Goal: Task Accomplishment & Management: Use online tool/utility

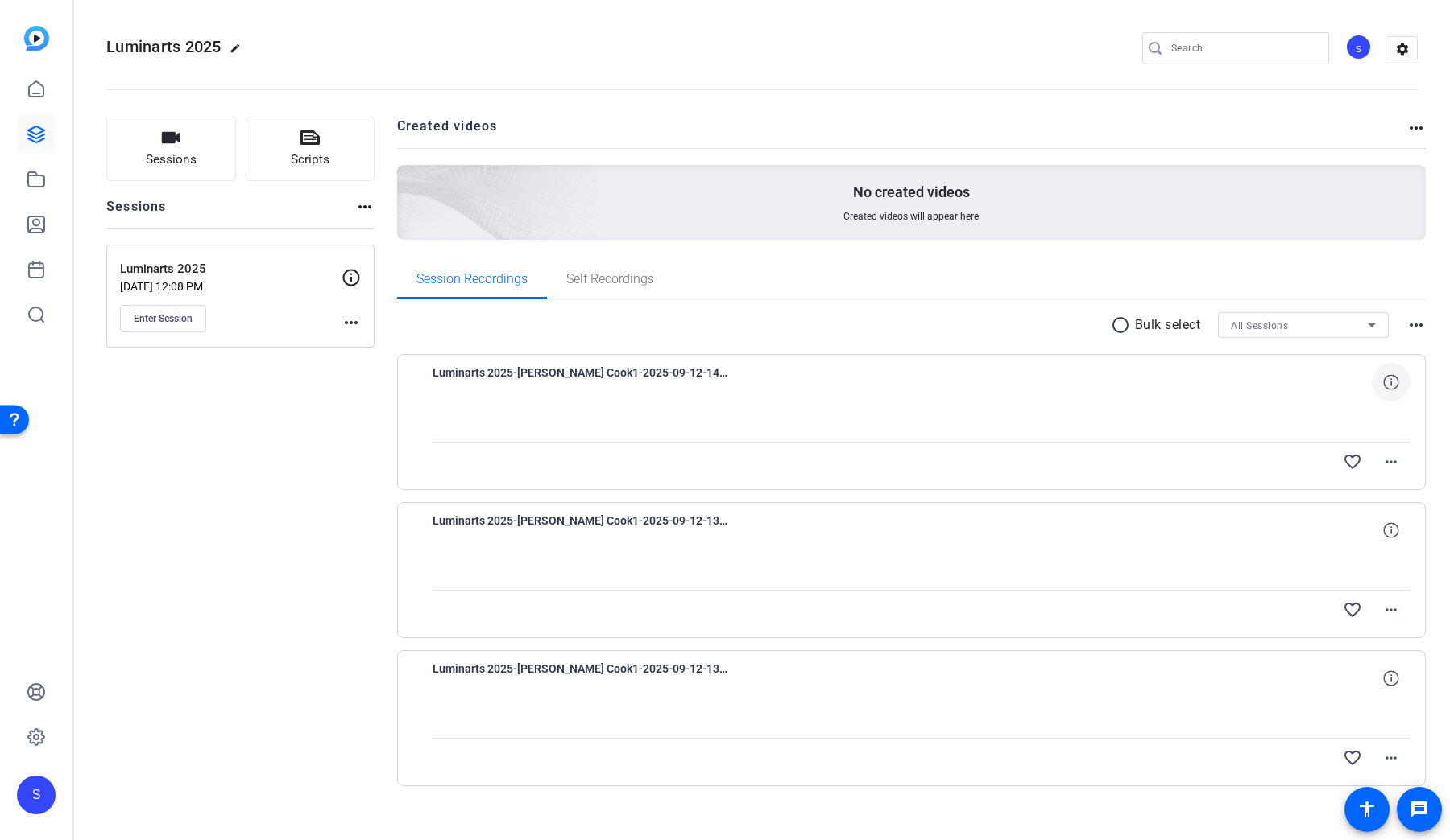
click at [1383, 388] on icon at bounding box center [1390, 382] width 15 height 15
click at [531, 366] on span "Luminarts 2025-[PERSON_NAME] Cook1-2025-09-12-14-06-46-475-0" at bounding box center [582, 383] width 298 height 38
click at [533, 370] on span "Luminarts 2025-[PERSON_NAME] Cook1-2025-09-12-14-06-46-475-0" at bounding box center [582, 383] width 298 height 38
drag, startPoint x: 711, startPoint y: 378, endPoint x: 832, endPoint y: 394, distance: 122.1
click at [712, 378] on span "Luminarts 2025-[PERSON_NAME] Cook1-2025-09-12-14-06-46-475-0" at bounding box center [582, 383] width 298 height 38
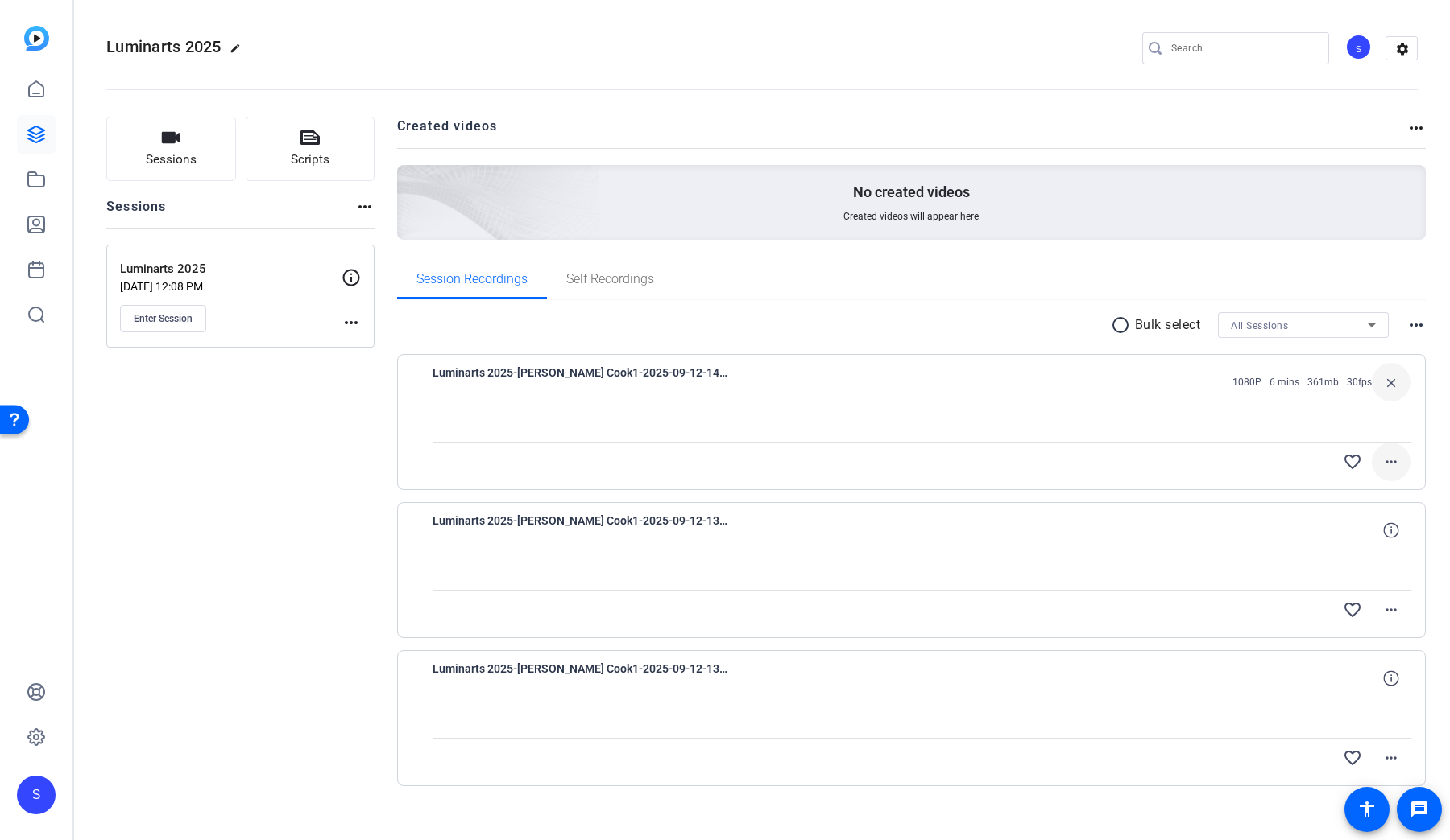
click at [1387, 463] on mat-icon "more_horiz" at bounding box center [1390, 462] width 19 height 19
click at [1445, 496] on div at bounding box center [725, 420] width 1450 height 840
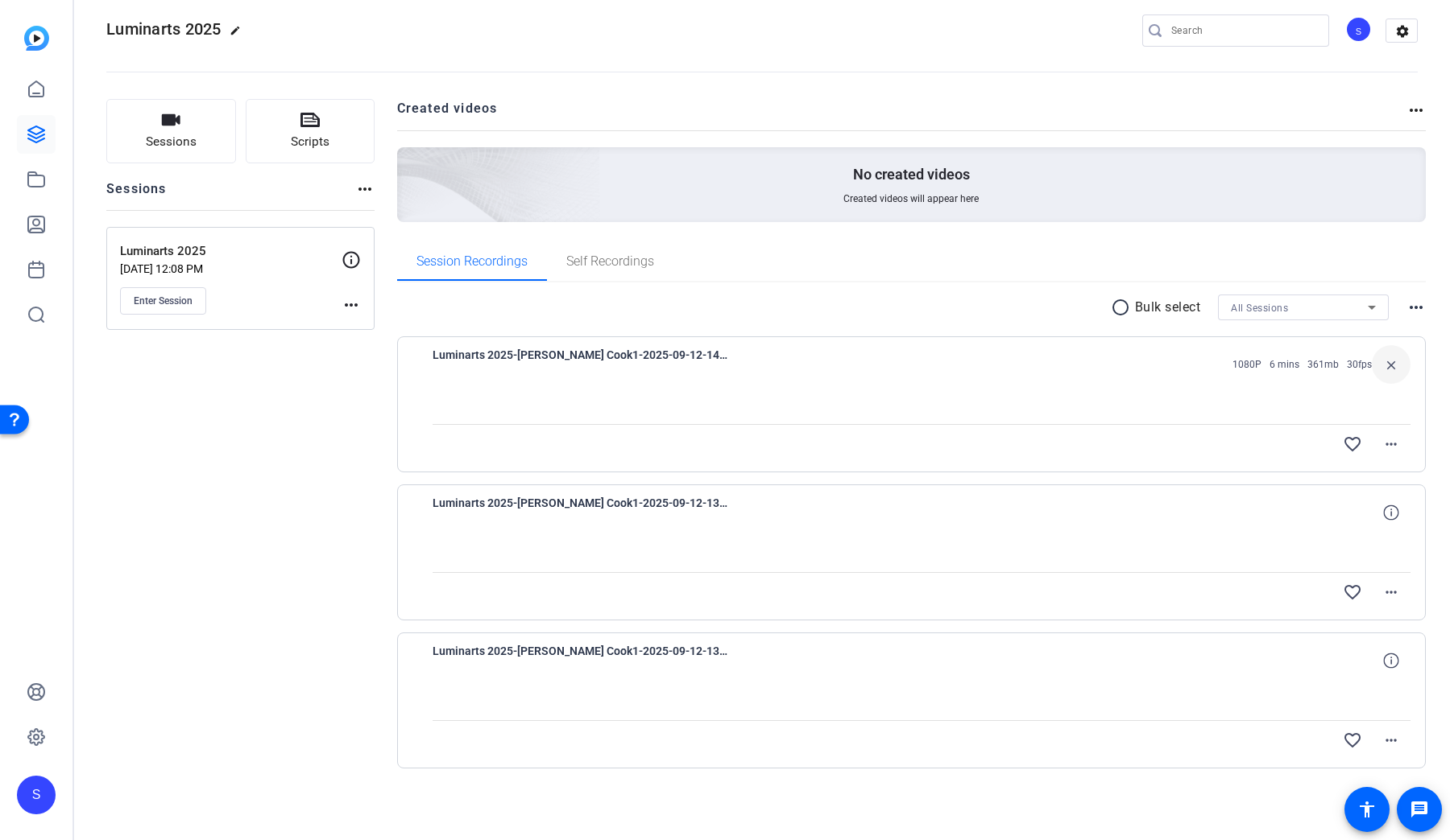
click at [353, 306] on mat-icon "more_horiz" at bounding box center [351, 305] width 19 height 19
click at [280, 457] on div at bounding box center [725, 420] width 1450 height 840
click at [1400, 38] on mat-icon "settings" at bounding box center [1402, 31] width 33 height 24
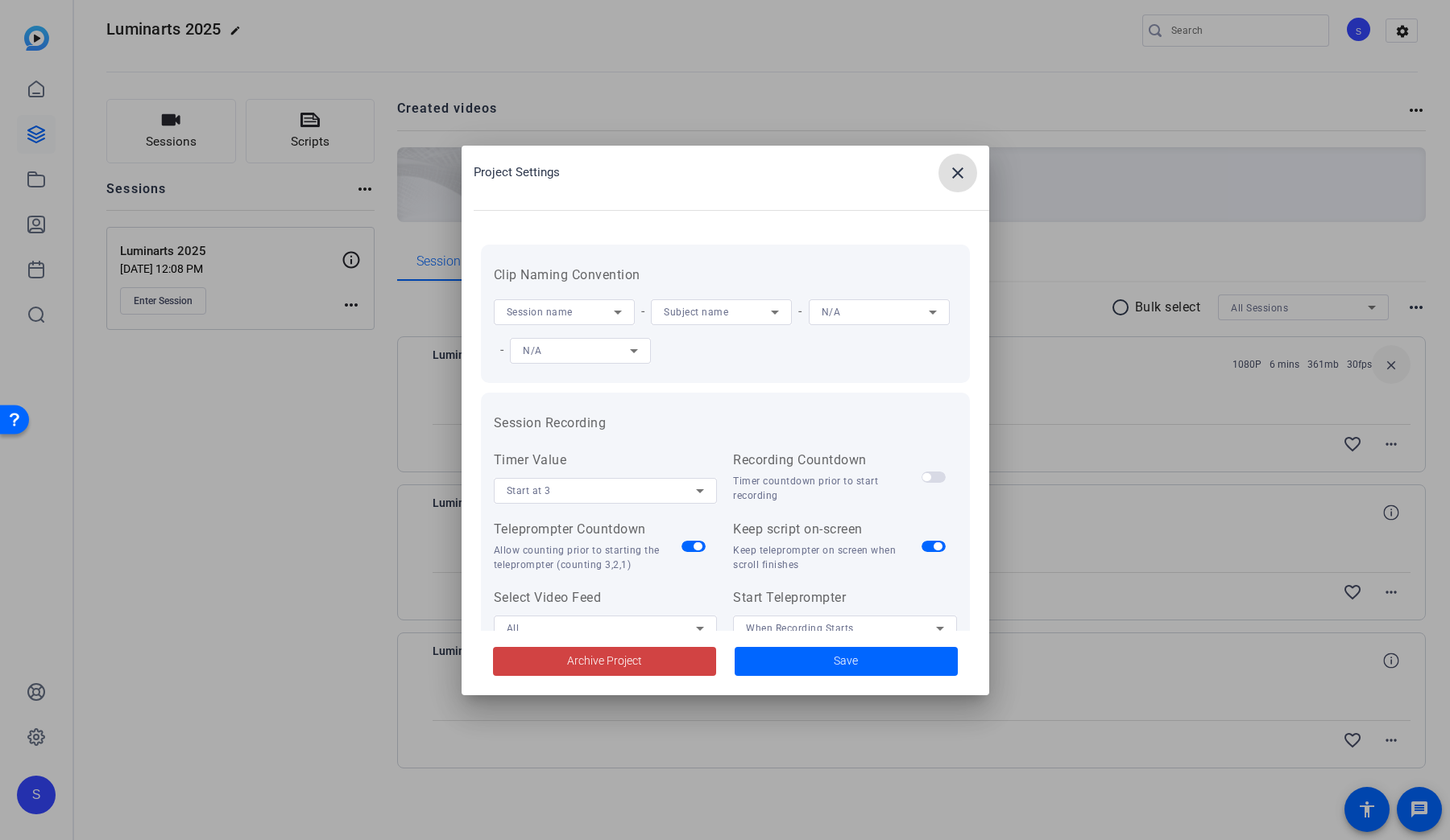
click at [1143, 114] on div at bounding box center [725, 420] width 1450 height 840
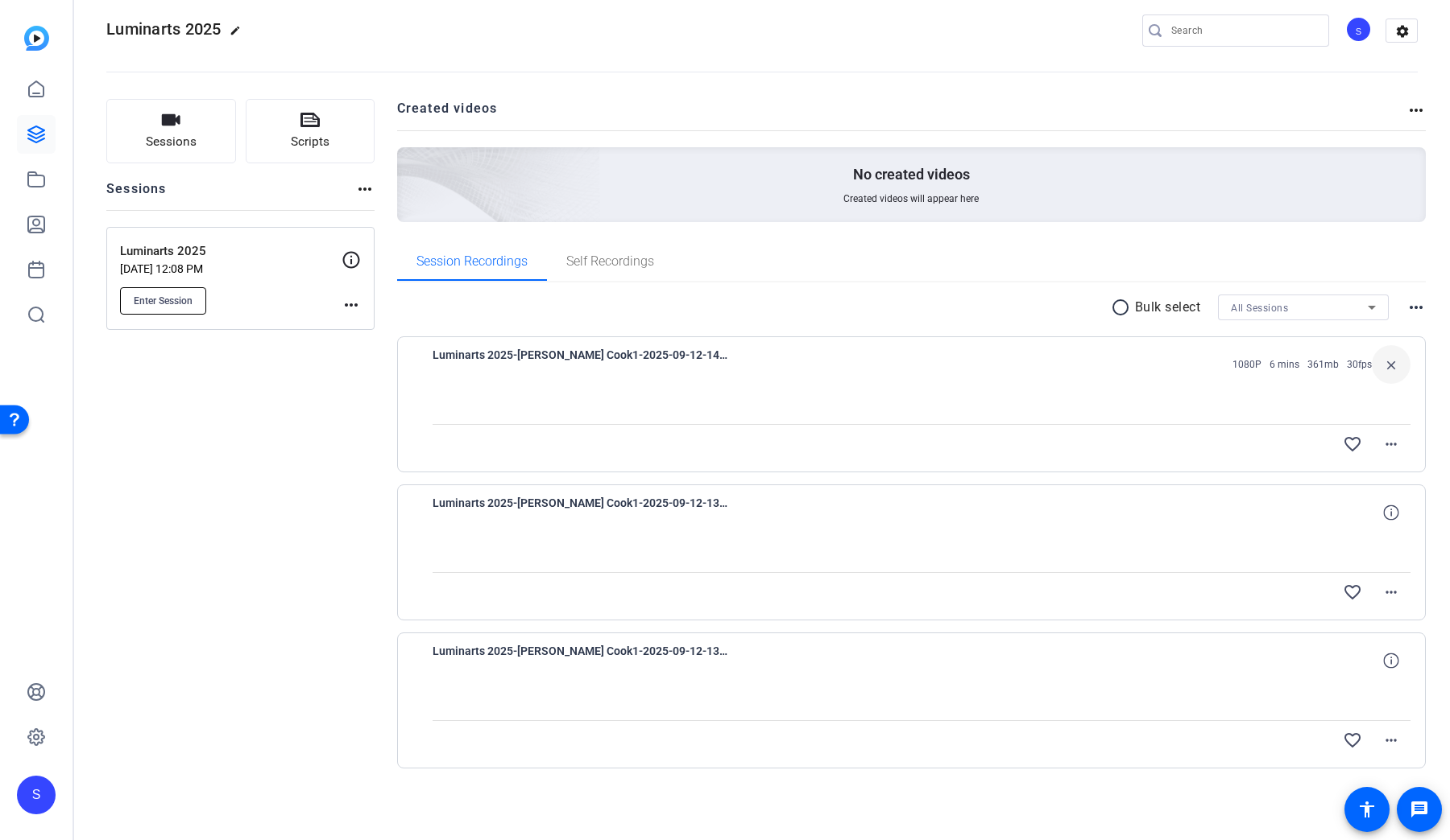
click at [162, 309] on button "Enter Session" at bounding box center [163, 301] width 87 height 27
click at [1386, 453] on mat-icon "more_horiz" at bounding box center [1390, 444] width 19 height 19
click at [1360, 473] on span "Upload" at bounding box center [1356, 478] width 64 height 19
click at [938, 37] on div "Luminarts 2025 edit S settings" at bounding box center [762, 30] width 1312 height 24
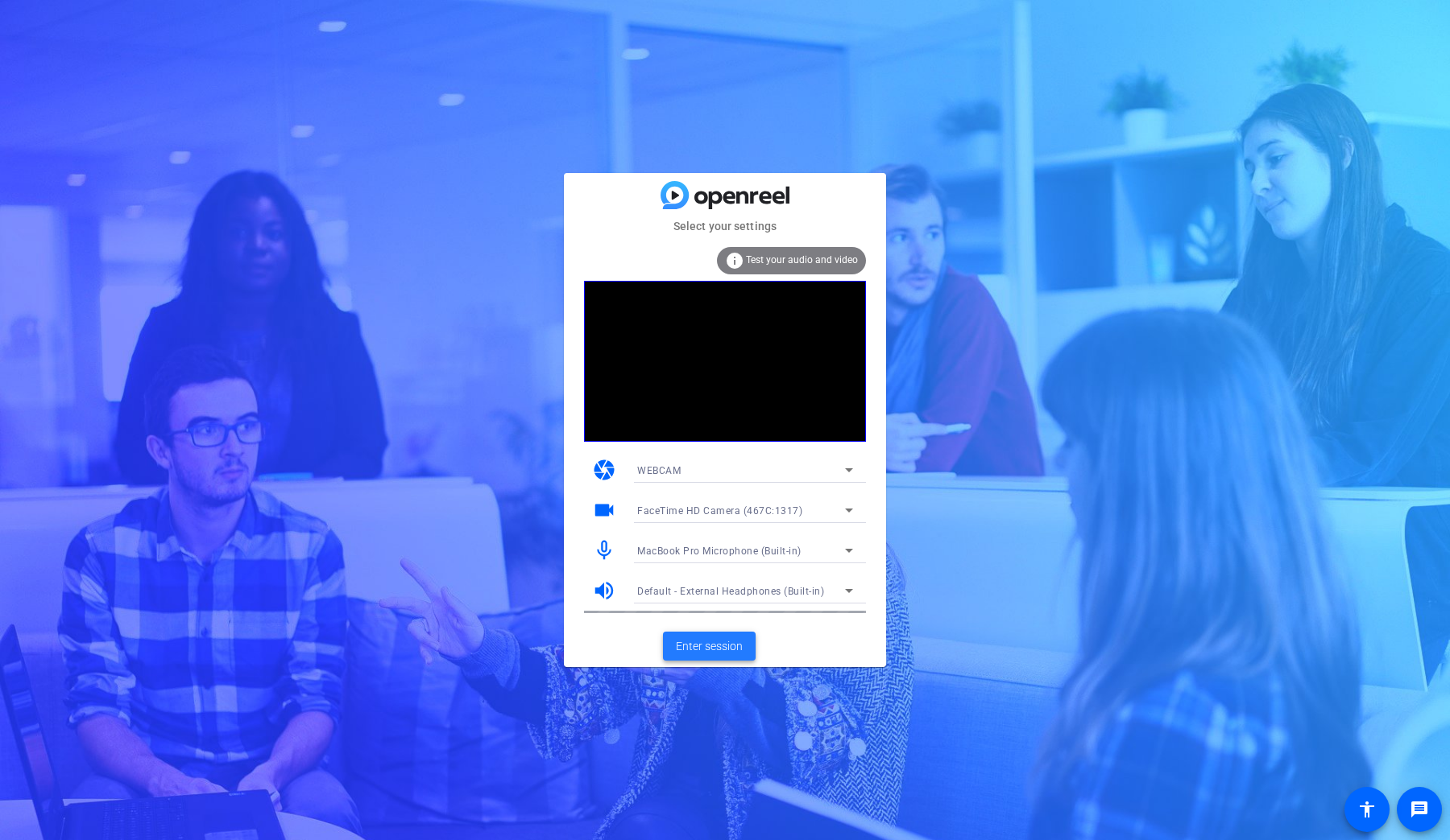
click at [693, 647] on span "Enter session" at bounding box center [710, 647] width 67 height 17
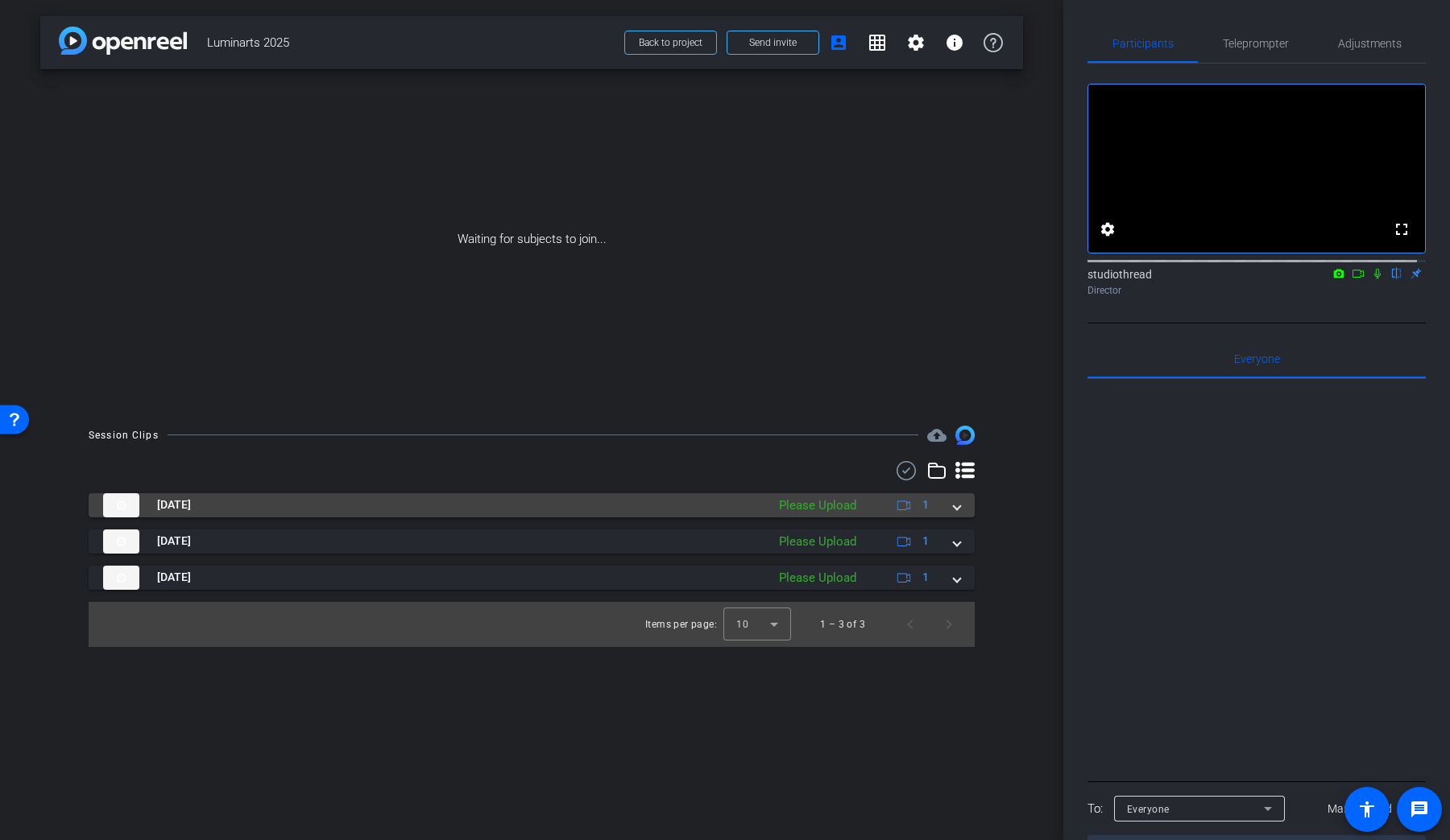
click at [955, 508] on span at bounding box center [957, 506] width 7 height 17
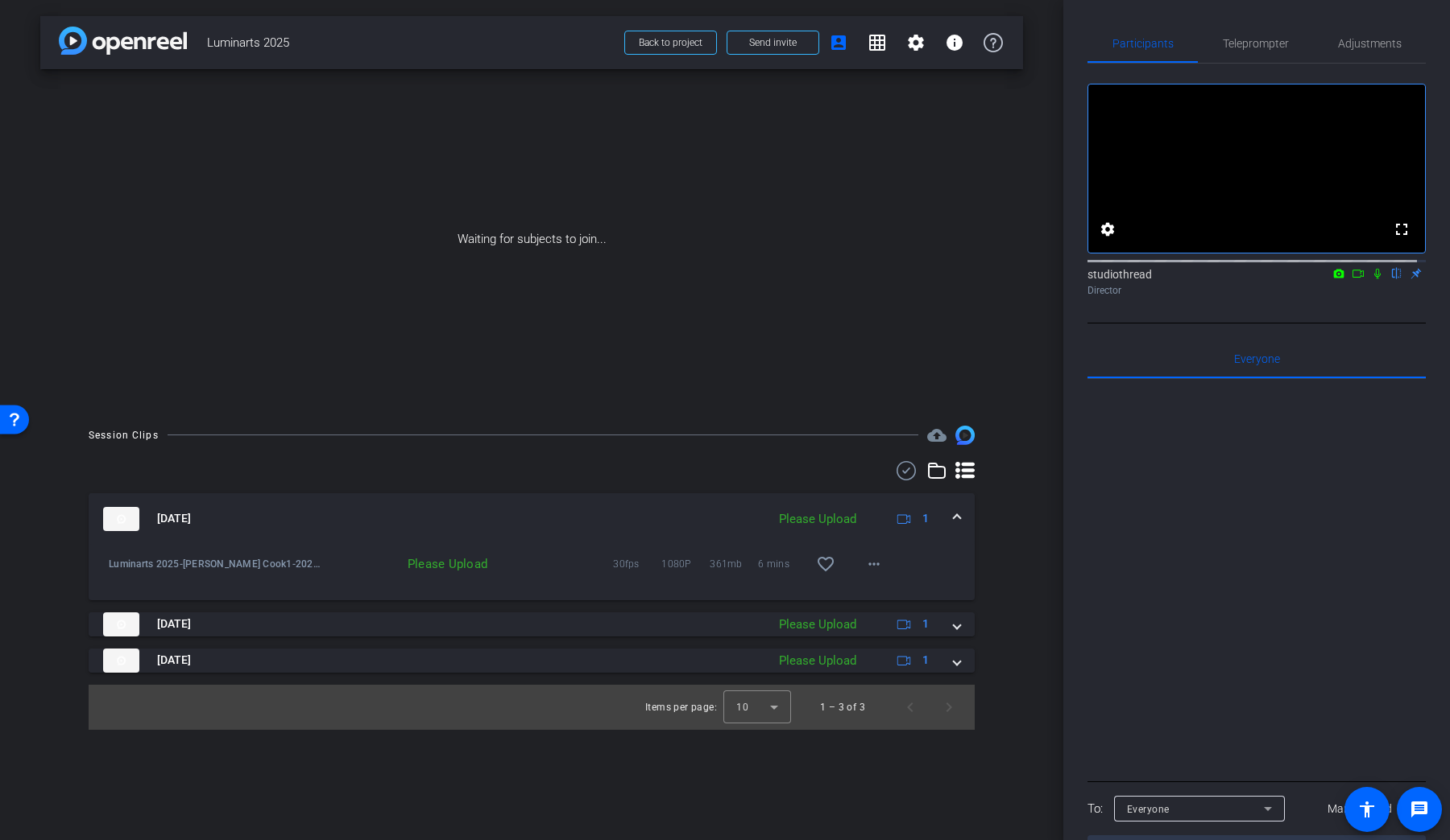
drag, startPoint x: 456, startPoint y: 558, endPoint x: 520, endPoint y: 562, distance: 64.1
click at [456, 558] on div "Please Upload" at bounding box center [411, 564] width 171 height 16
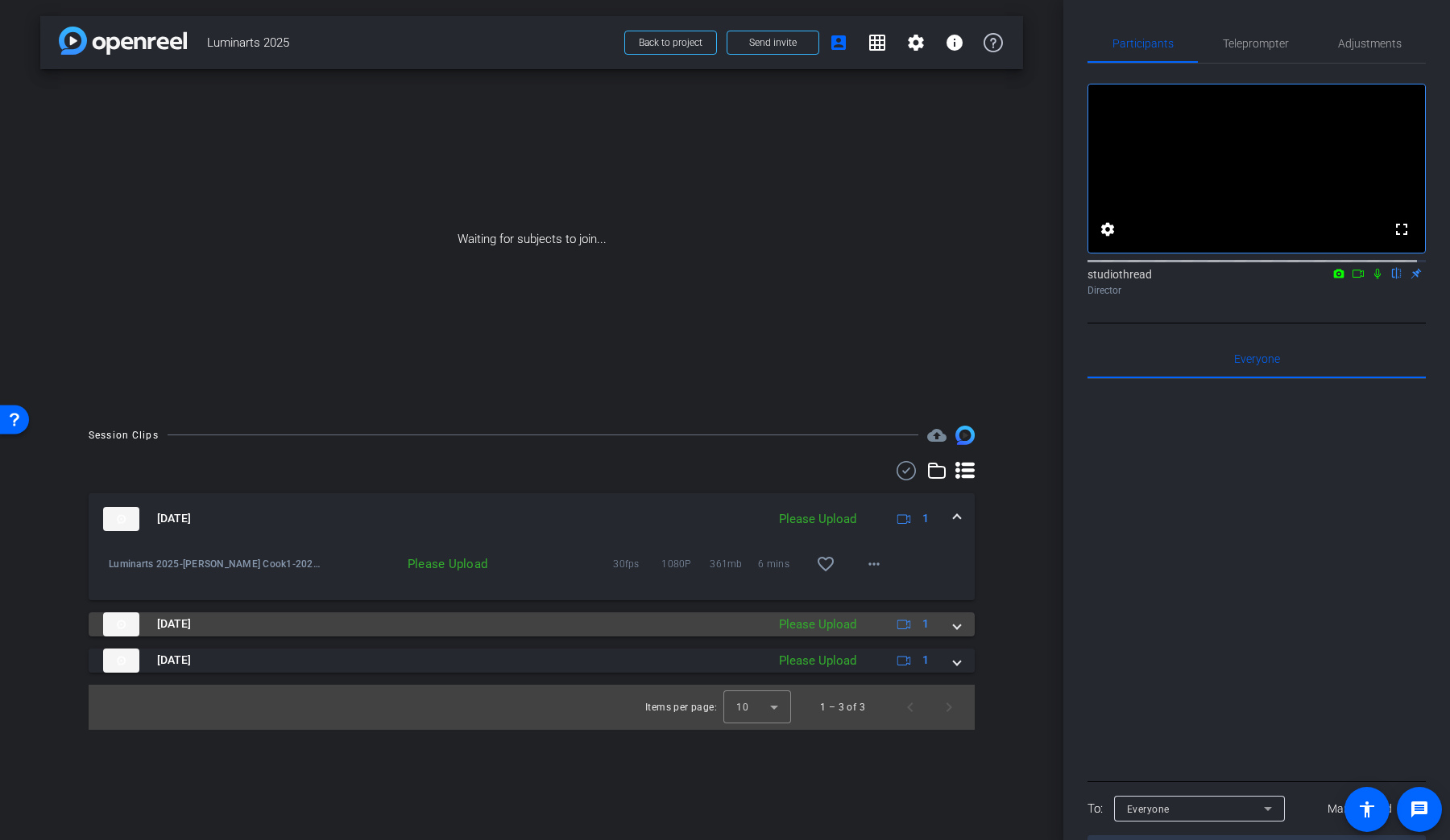
click at [952, 630] on div "[DATE] Please Upload 1" at bounding box center [528, 624] width 850 height 24
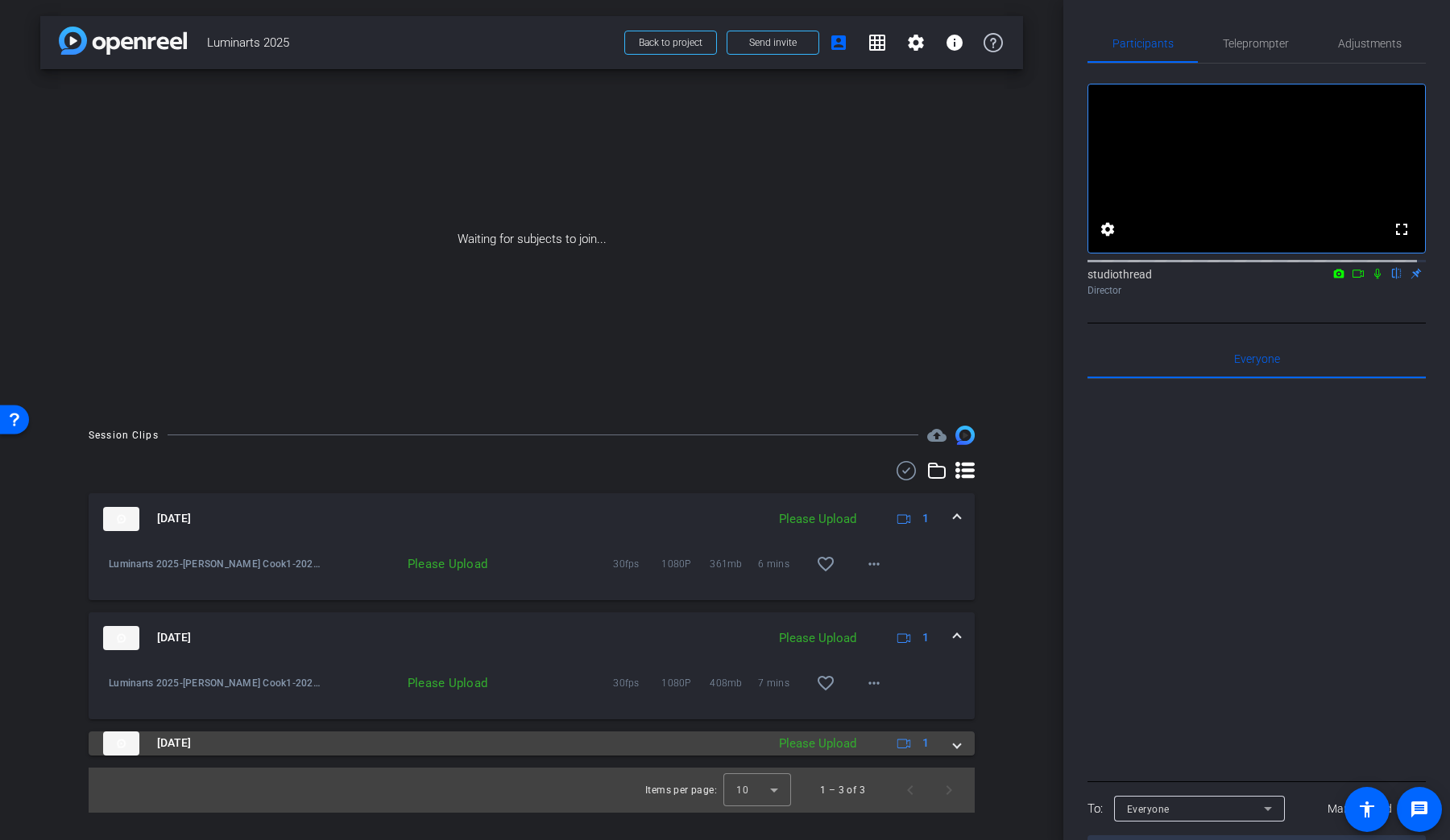
click at [955, 748] on span at bounding box center [957, 744] width 7 height 17
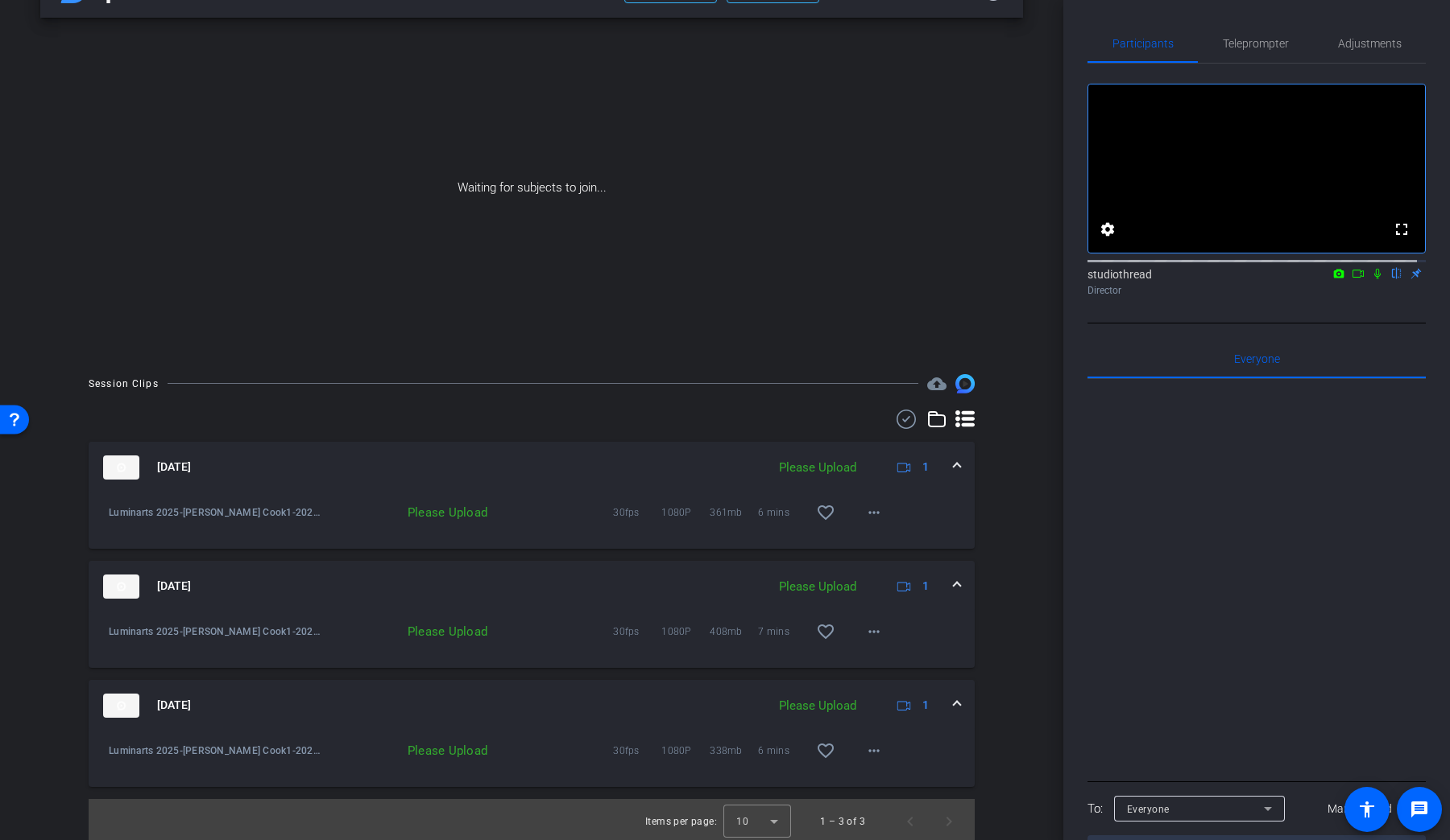
scroll to position [56, 0]
click at [653, 110] on div "Waiting for subjects to join..." at bounding box center [532, 184] width 983 height 340
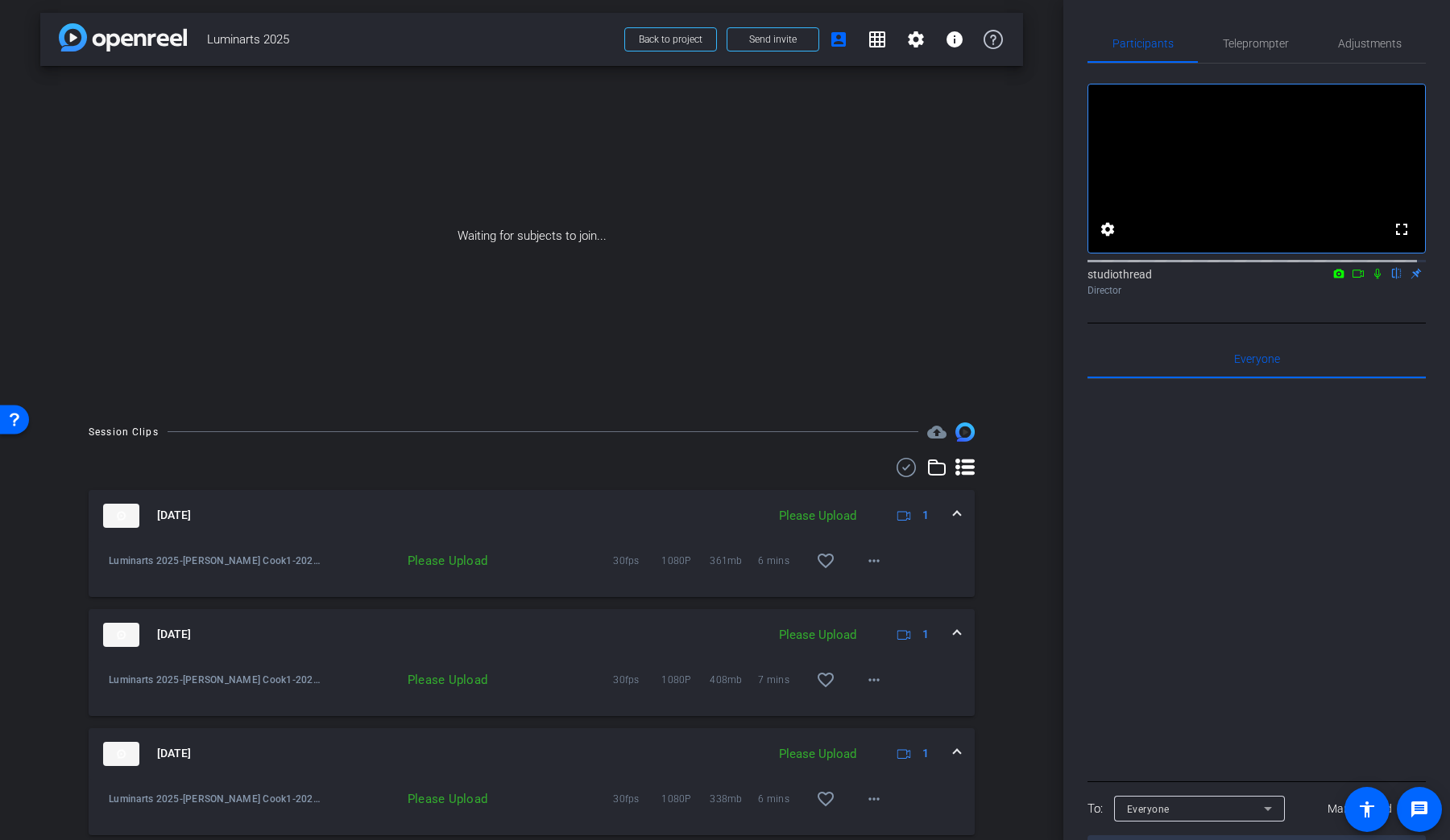
scroll to position [0, 0]
click at [749, 38] on span "Send invite" at bounding box center [772, 42] width 47 height 12
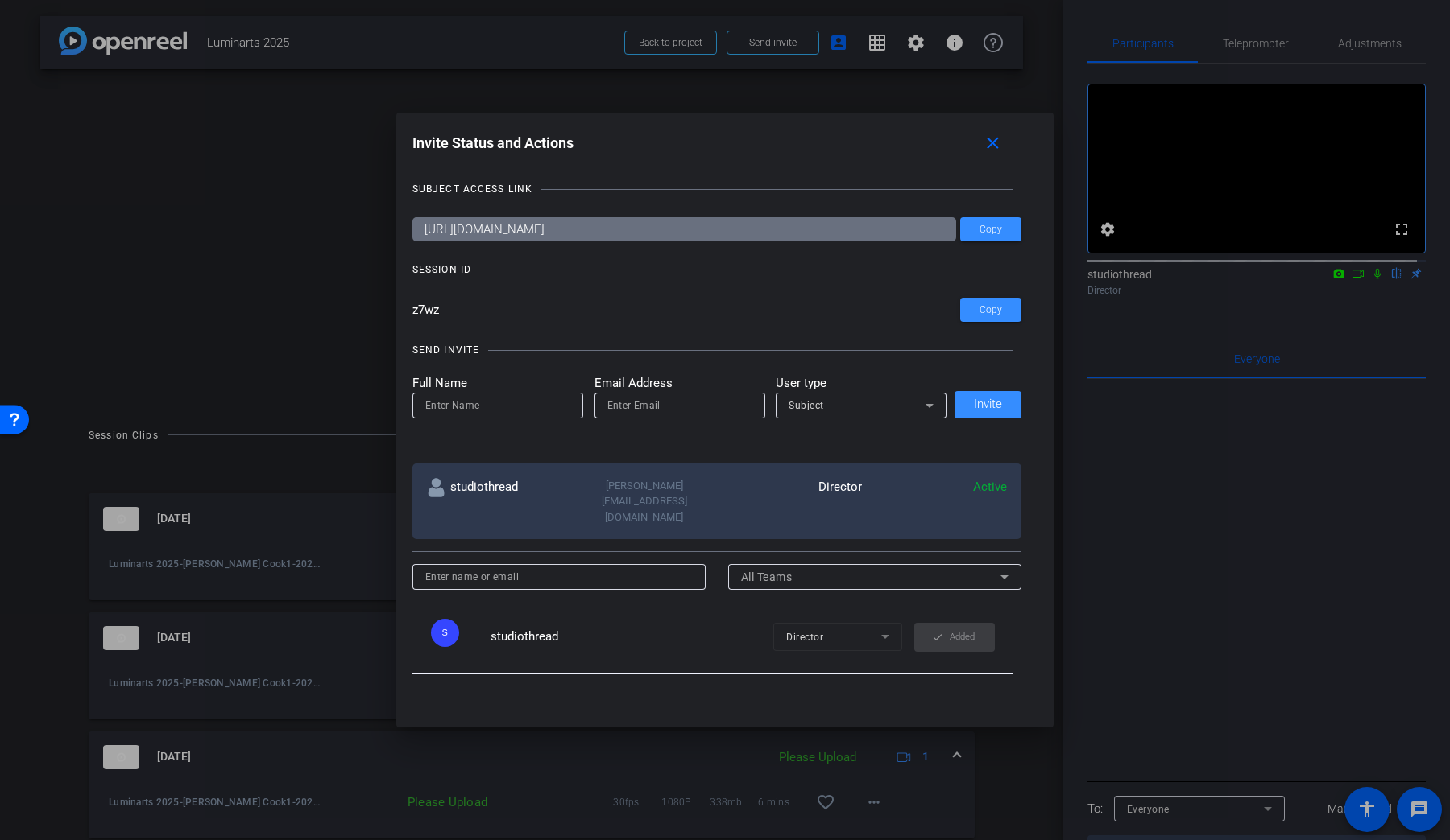
click at [440, 308] on input "z7wz" at bounding box center [687, 309] width 548 height 24
